Goal: Transaction & Acquisition: Purchase product/service

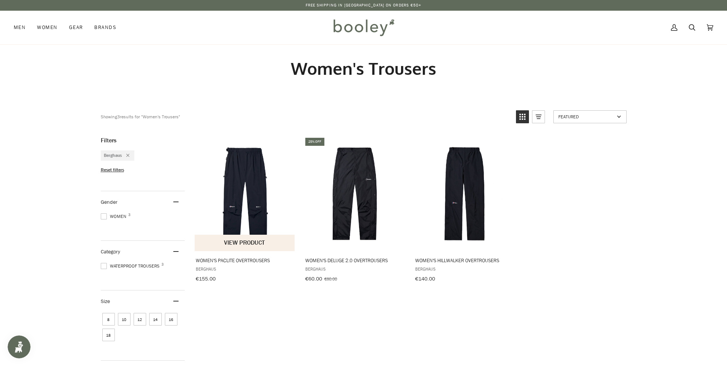
click at [250, 187] on img "Women's Paclite Overtrousers" at bounding box center [245, 193] width 101 height 101
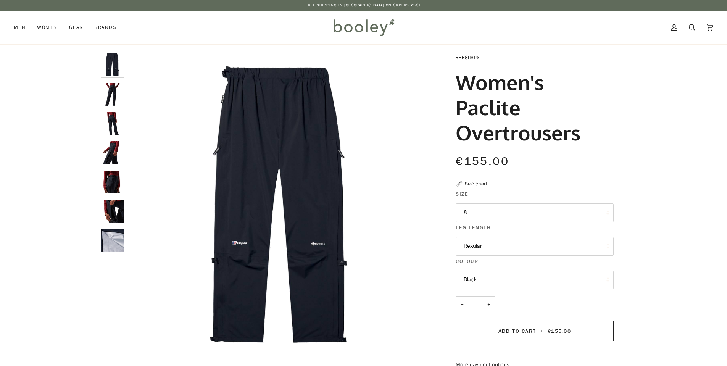
click at [478, 210] on button "8" at bounding box center [535, 212] width 158 height 19
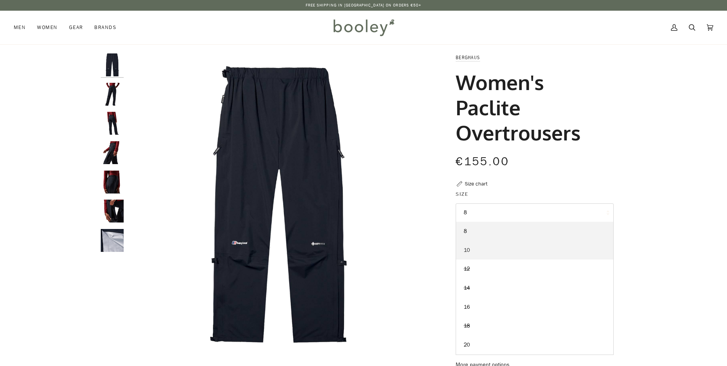
click at [483, 247] on link "10" at bounding box center [534, 250] width 157 height 19
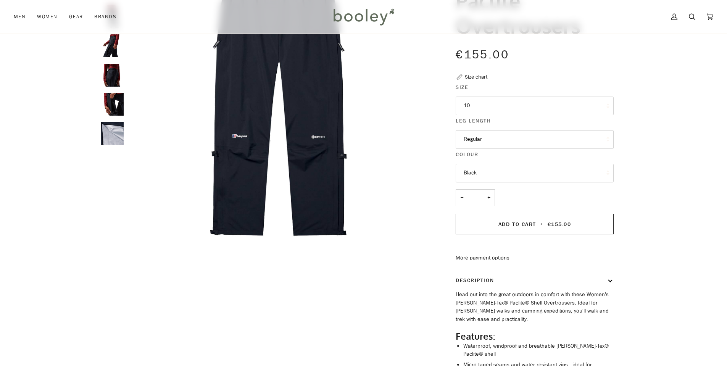
scroll to position [114, 0]
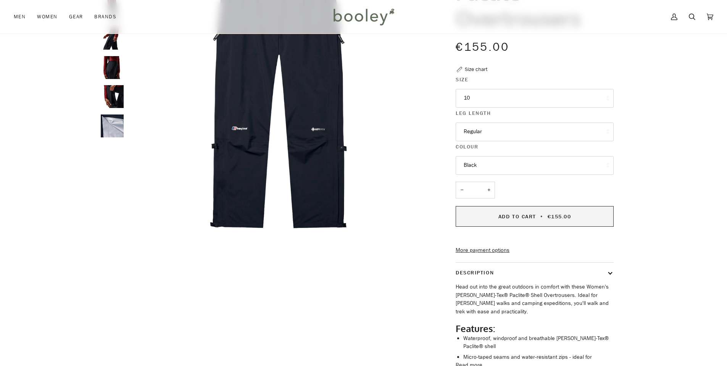
click at [513, 214] on span "Add to Cart" at bounding box center [517, 216] width 38 height 7
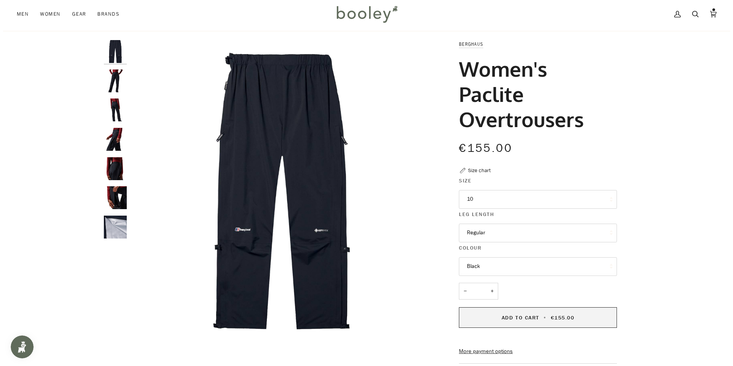
scroll to position [0, 0]
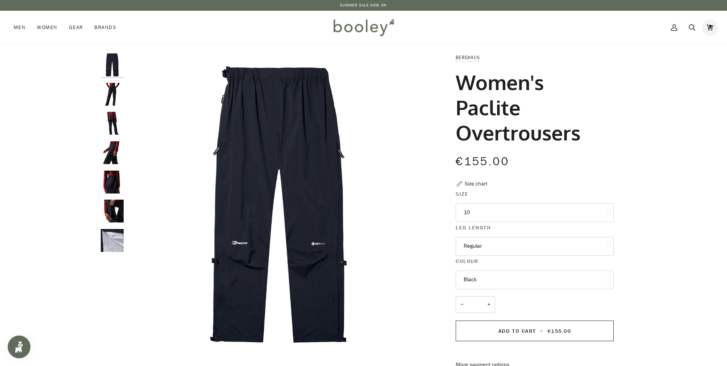
click at [708, 23] on icon at bounding box center [710, 27] width 6 height 11
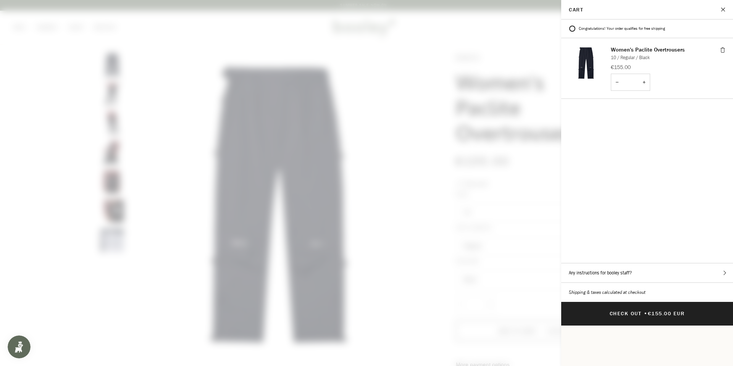
click at [637, 263] on button "Any instructions for booley staff?" at bounding box center [647, 272] width 172 height 19
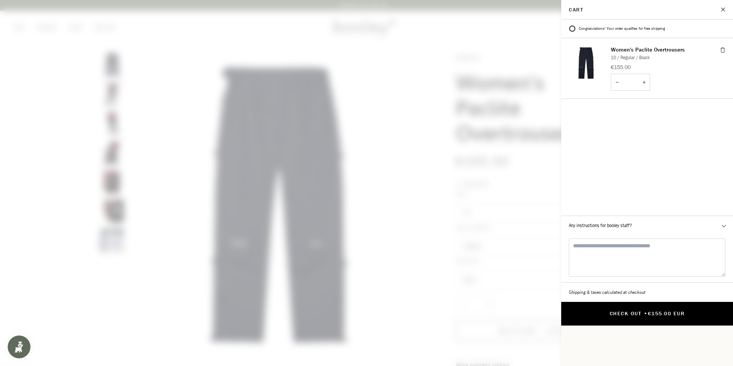
click at [646, 302] on button "Check Out • €155.00 EUR" at bounding box center [647, 314] width 172 height 24
